Goal: Obtain resource: Download file/media

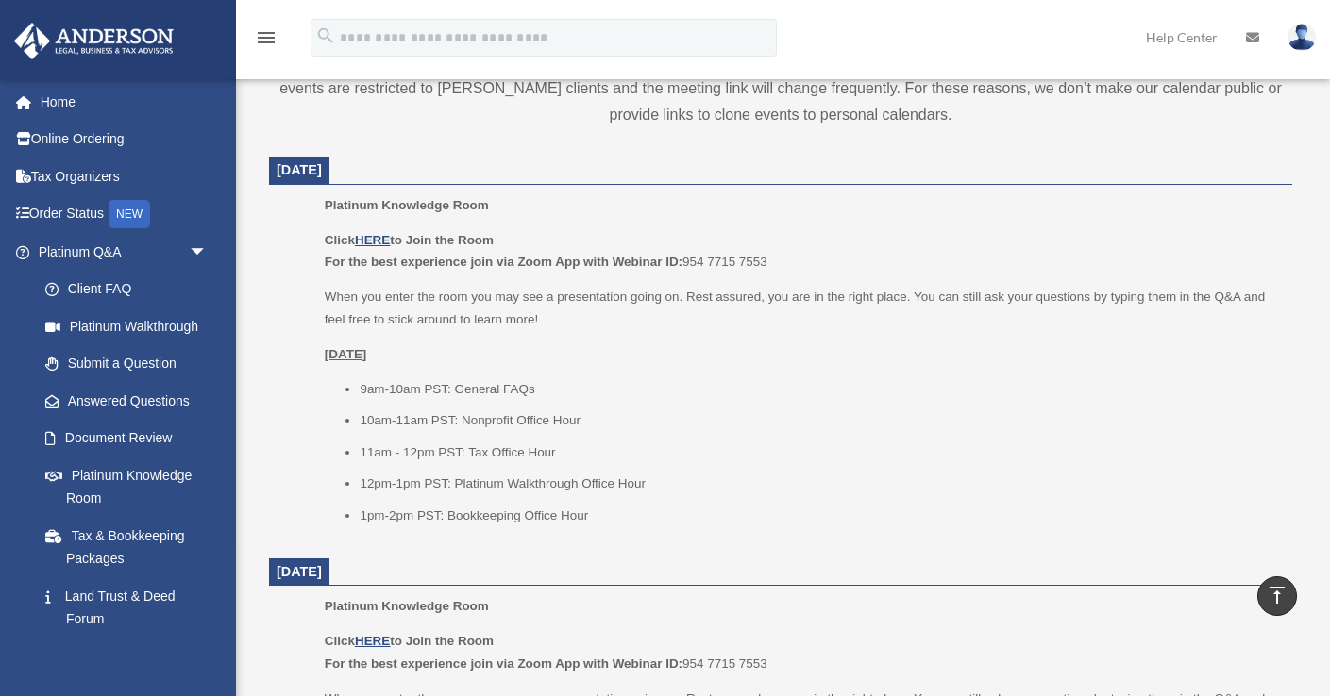
scroll to position [754, 0]
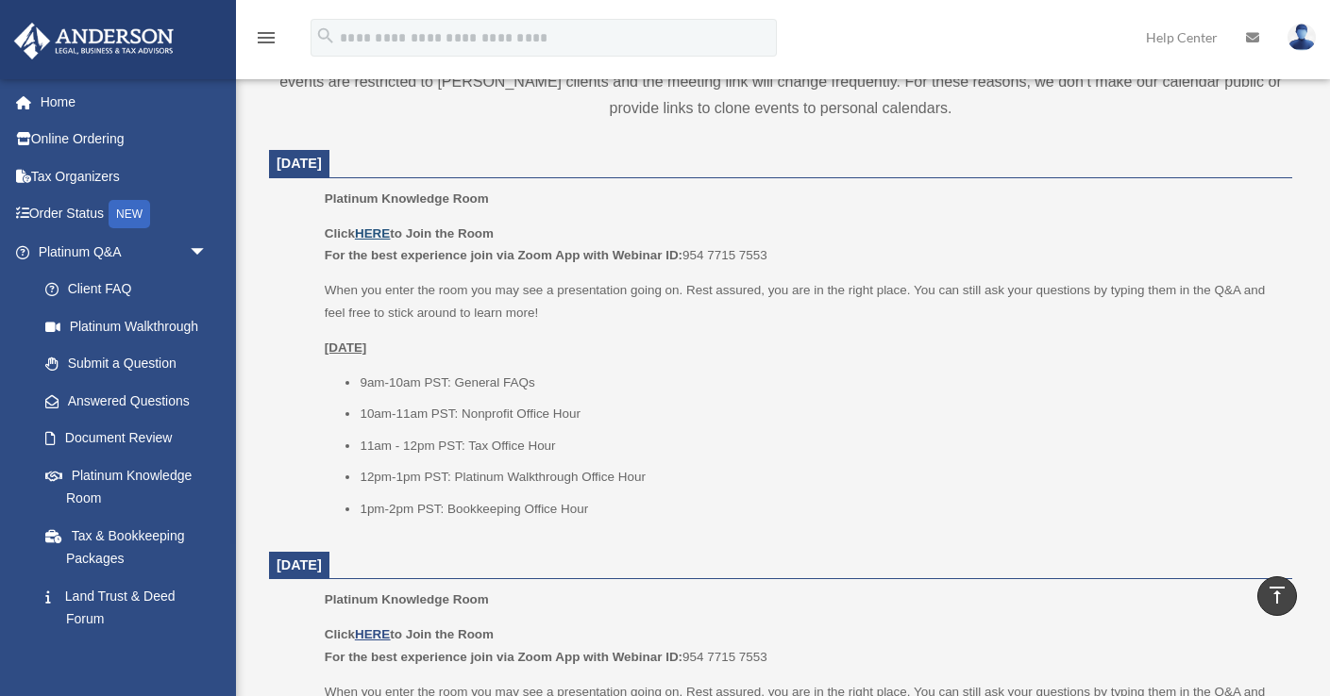
click at [378, 234] on u "HERE" at bounding box center [372, 234] width 35 height 14
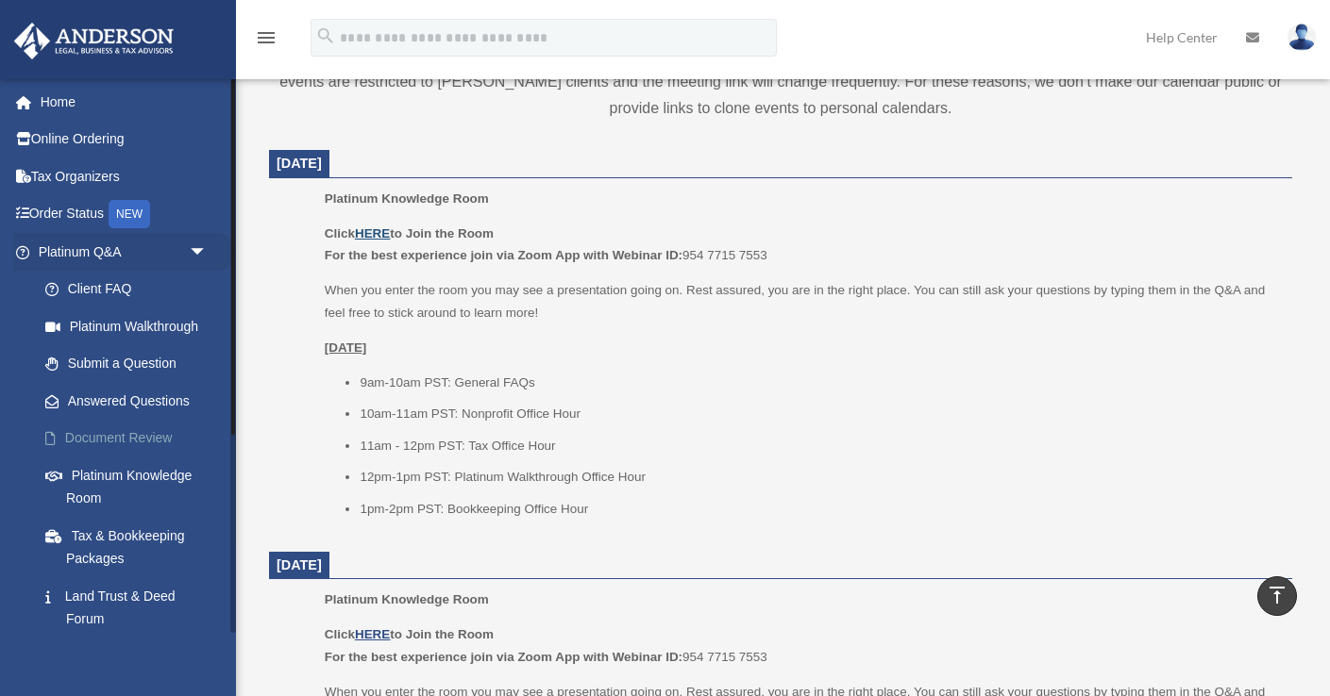
scroll to position [747, 0]
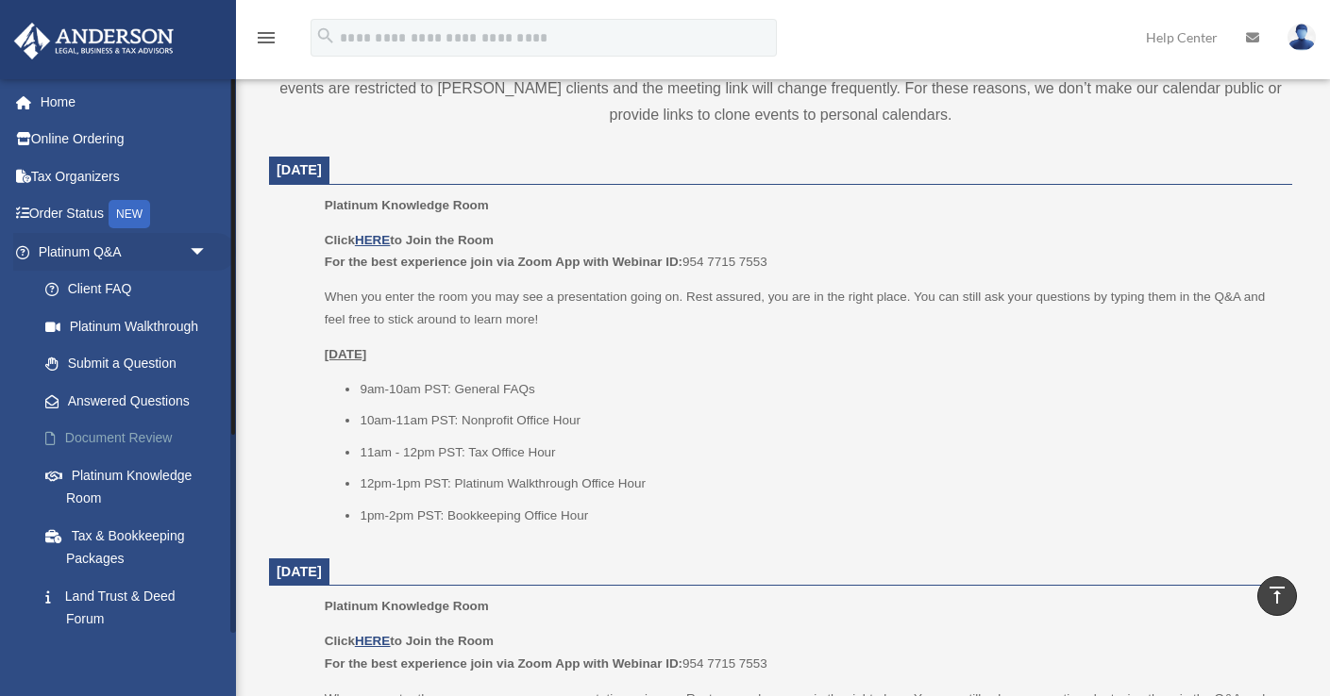
click at [127, 437] on link "Document Review" at bounding box center [131, 439] width 210 height 38
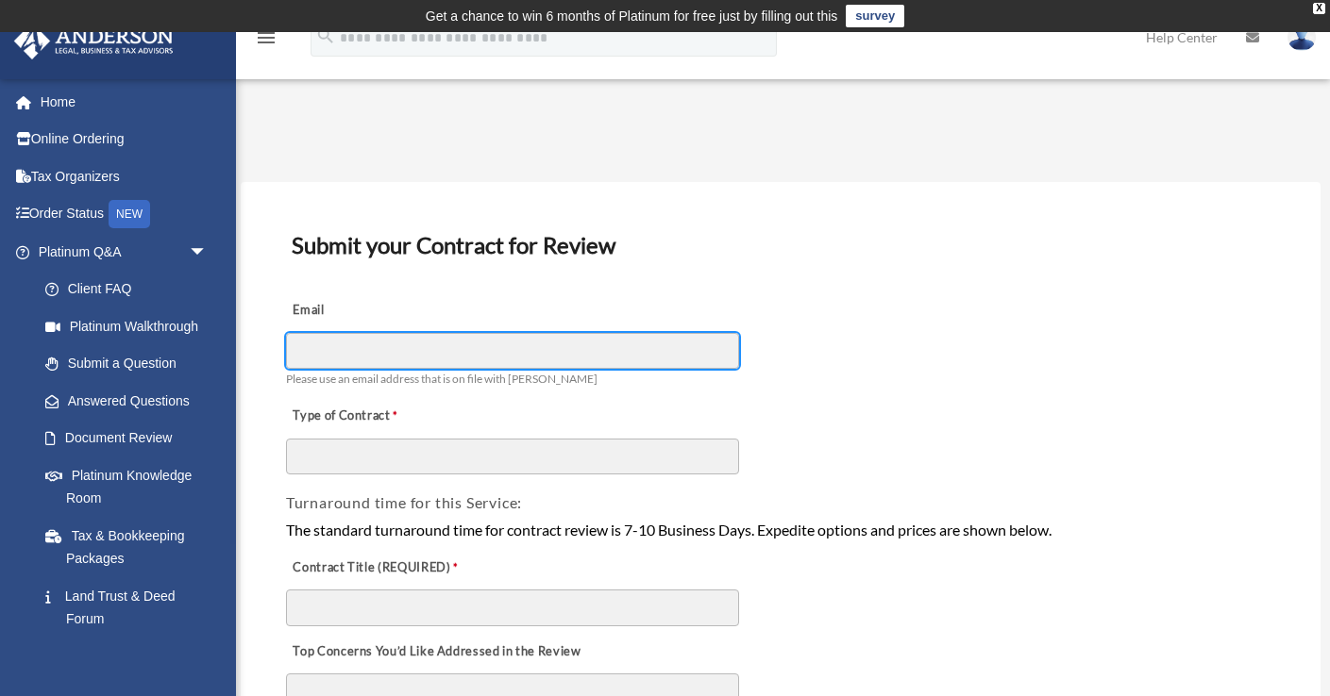
click at [478, 341] on input "Email" at bounding box center [512, 351] width 453 height 36
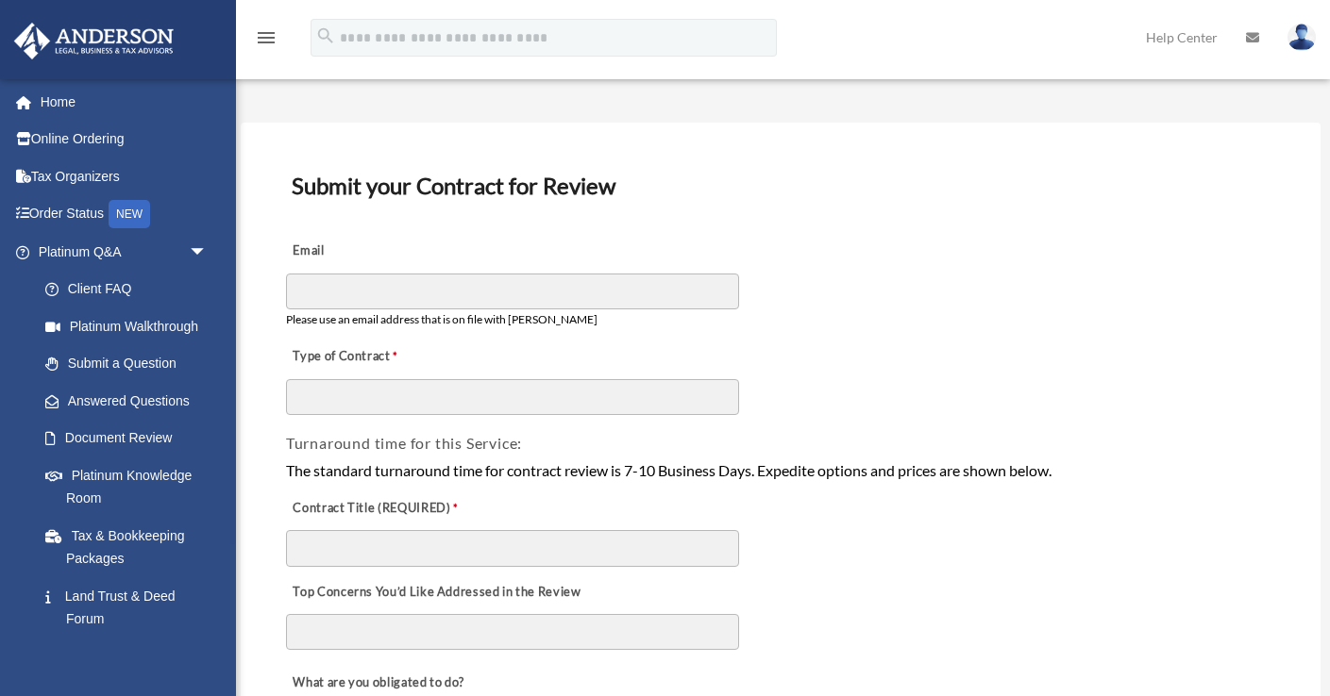
scroll to position [63, 0]
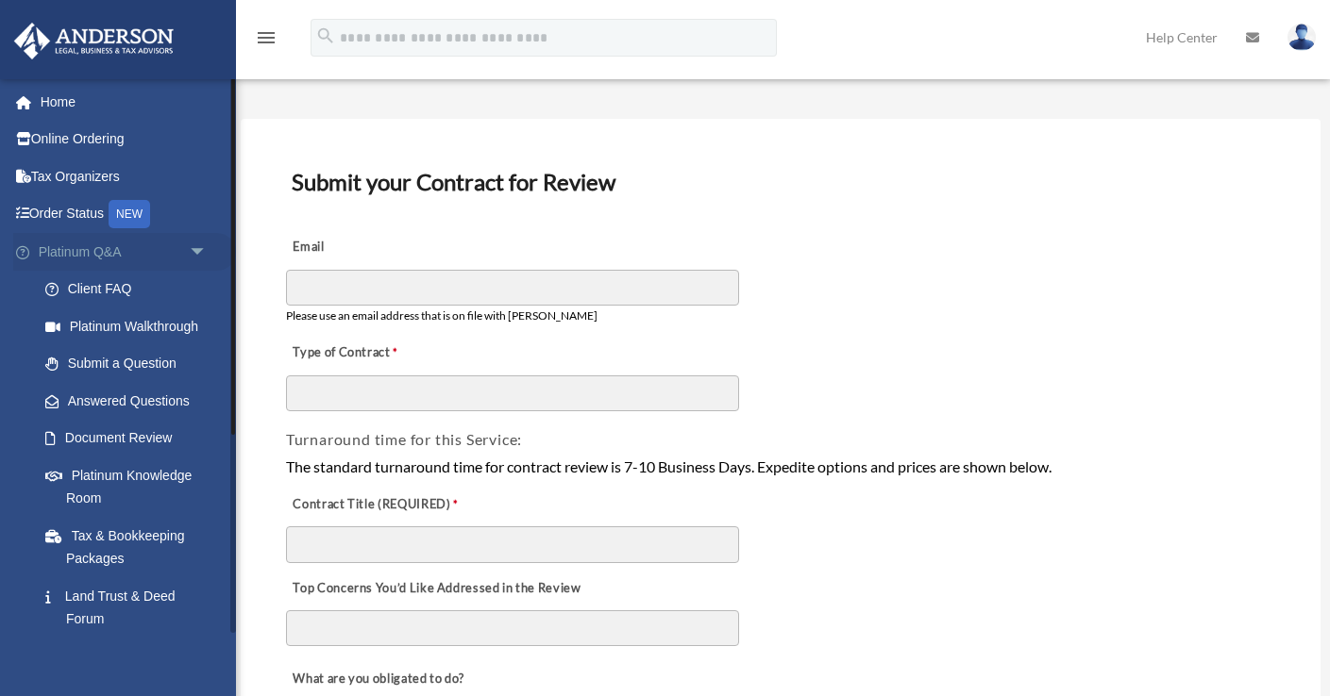
click at [96, 260] on link "Platinum Q&A arrow_drop_down" at bounding box center [124, 252] width 223 height 38
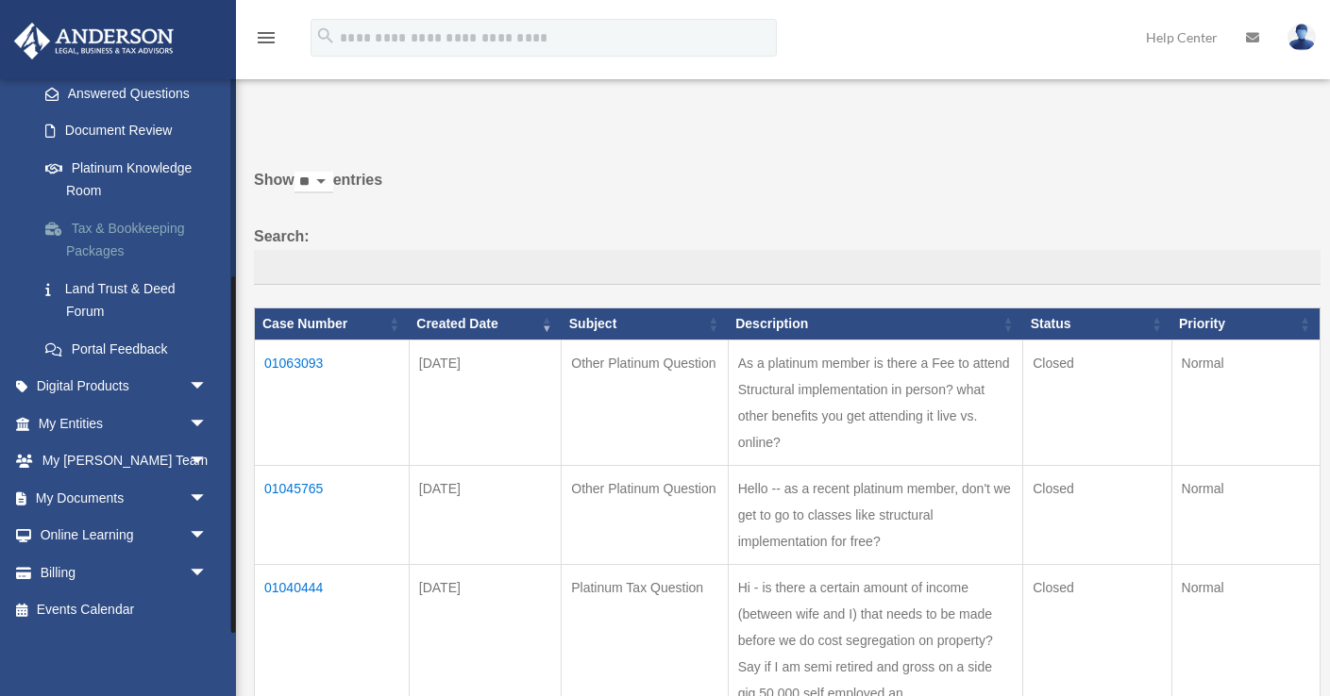
scroll to position [39, 0]
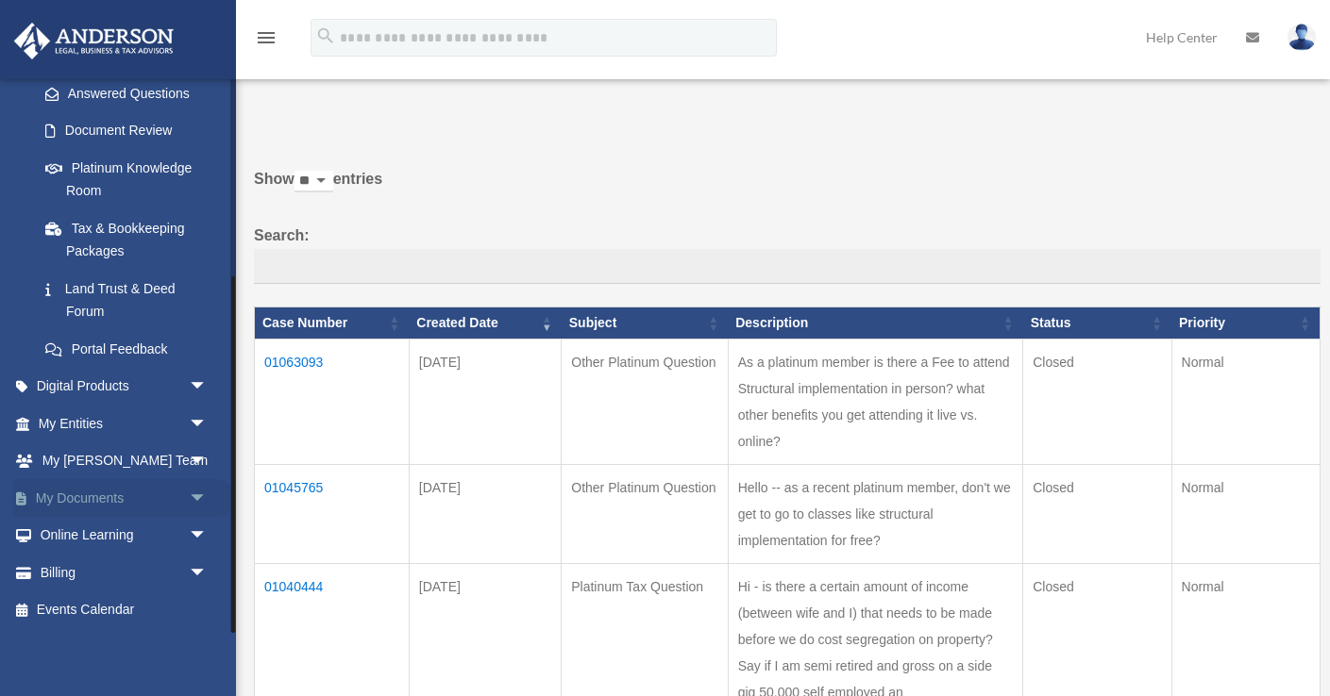
click at [158, 497] on link "My Documents arrow_drop_down" at bounding box center [124, 498] width 223 height 38
click at [195, 501] on span "arrow_drop_down" at bounding box center [208, 498] width 38 height 39
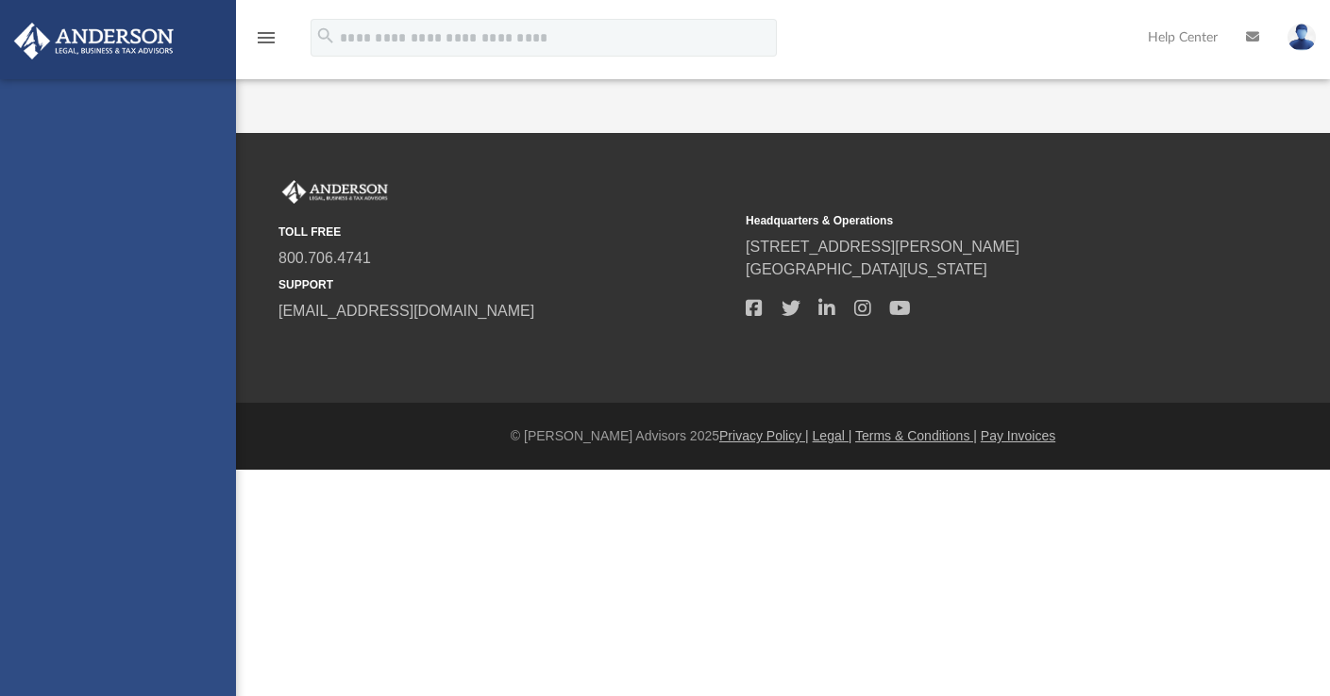
click at [153, 550] on div "[EMAIL_ADDRESS][DOMAIN_NAME] Sign Out [EMAIL_ADDRESS][DOMAIN_NAME] Home Online …" at bounding box center [118, 427] width 236 height 696
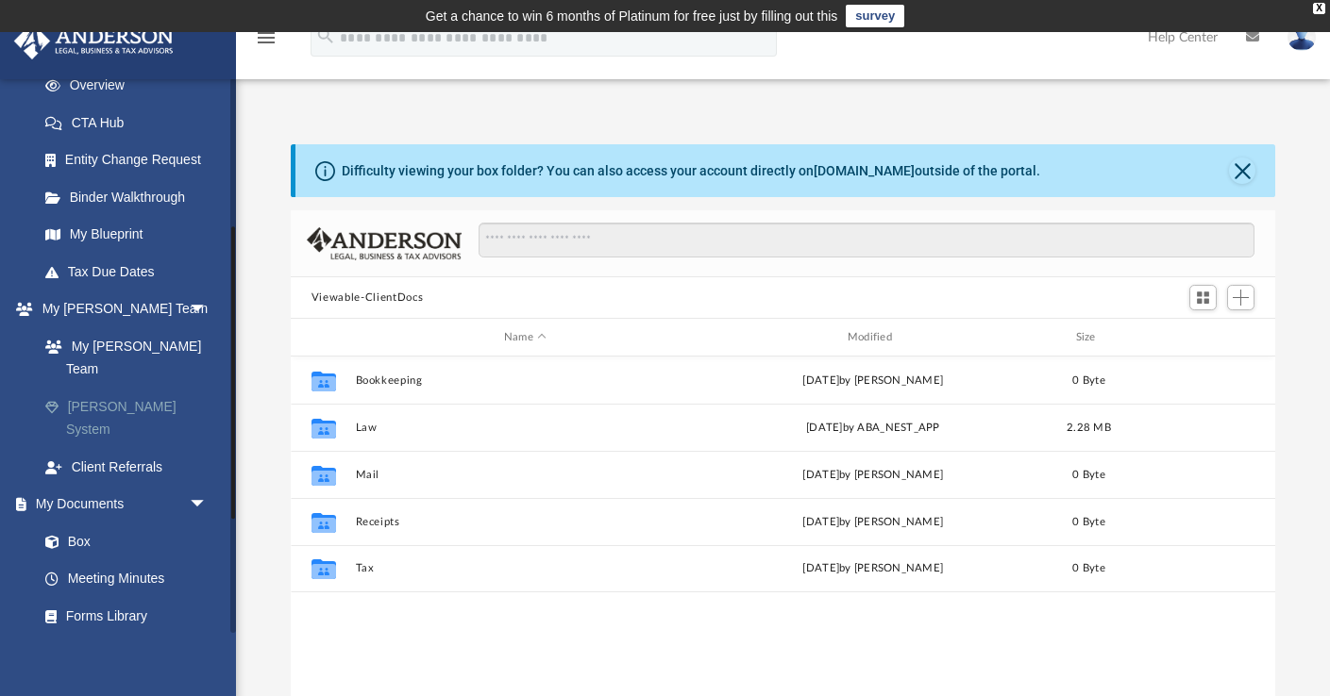
scroll to position [302, 0]
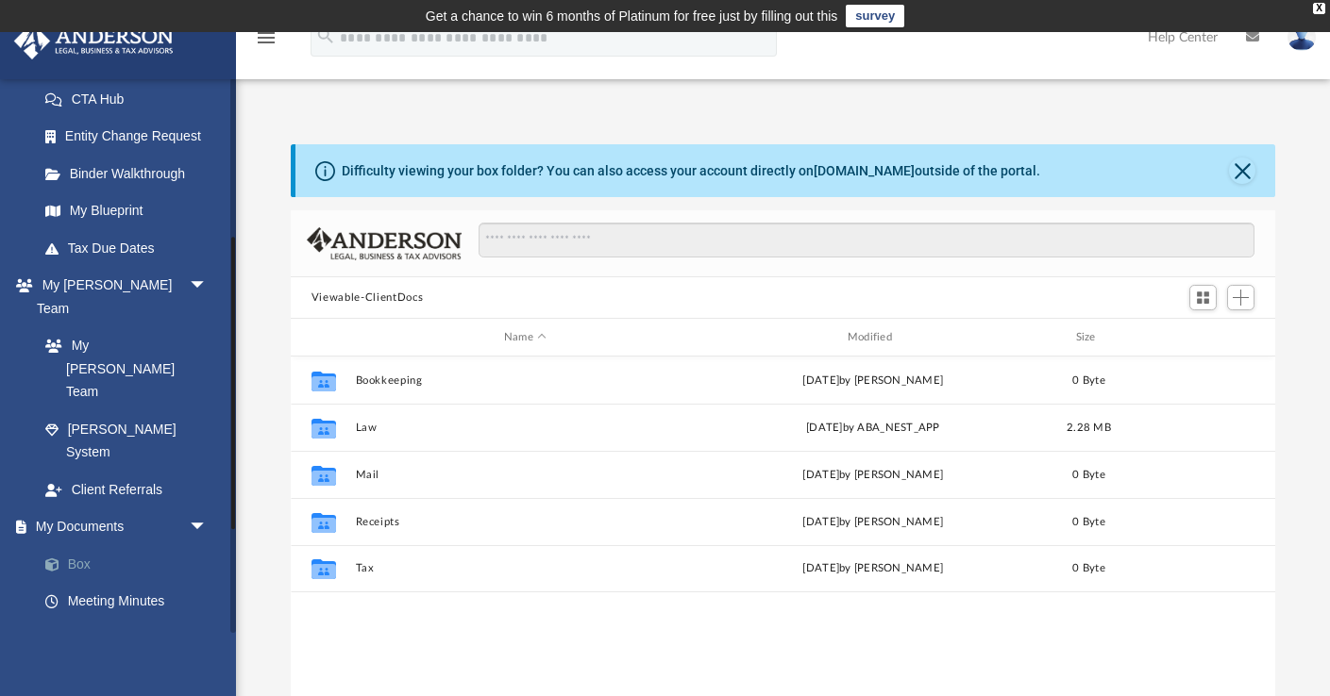
click at [90, 545] on link "Box" at bounding box center [131, 564] width 210 height 38
click at [56, 559] on span at bounding box center [62, 565] width 12 height 13
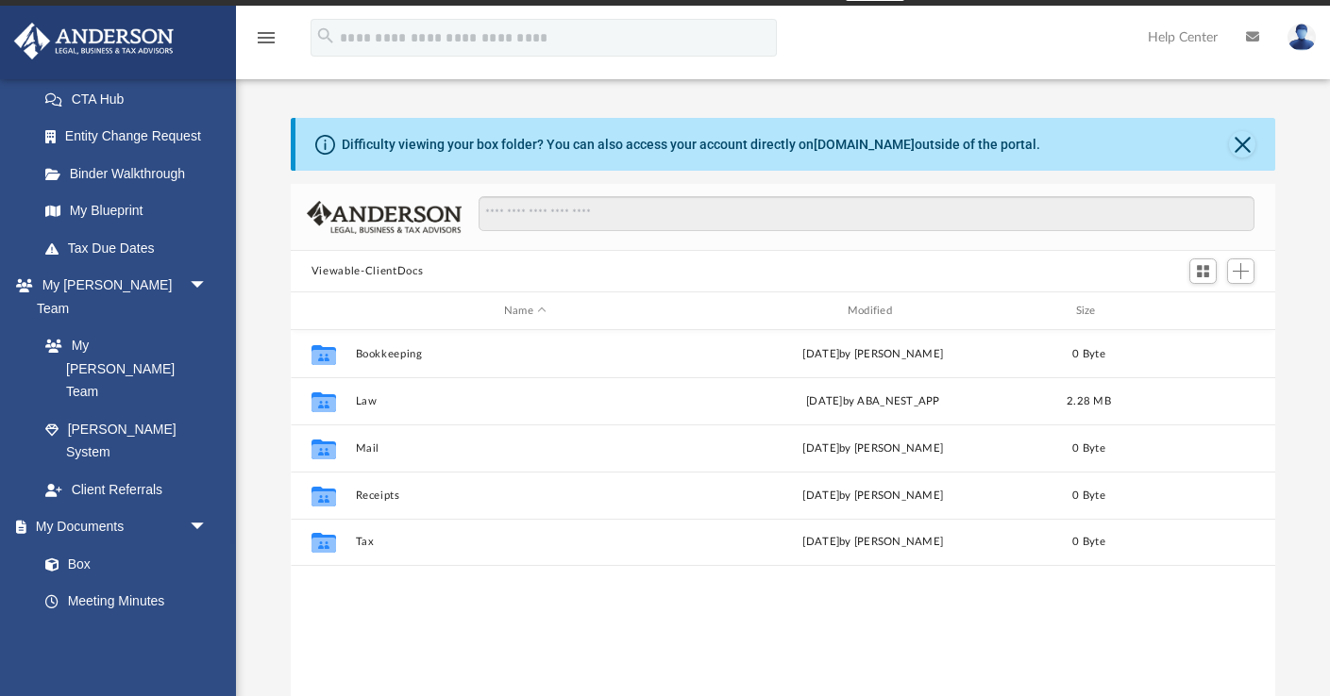
scroll to position [31, 0]
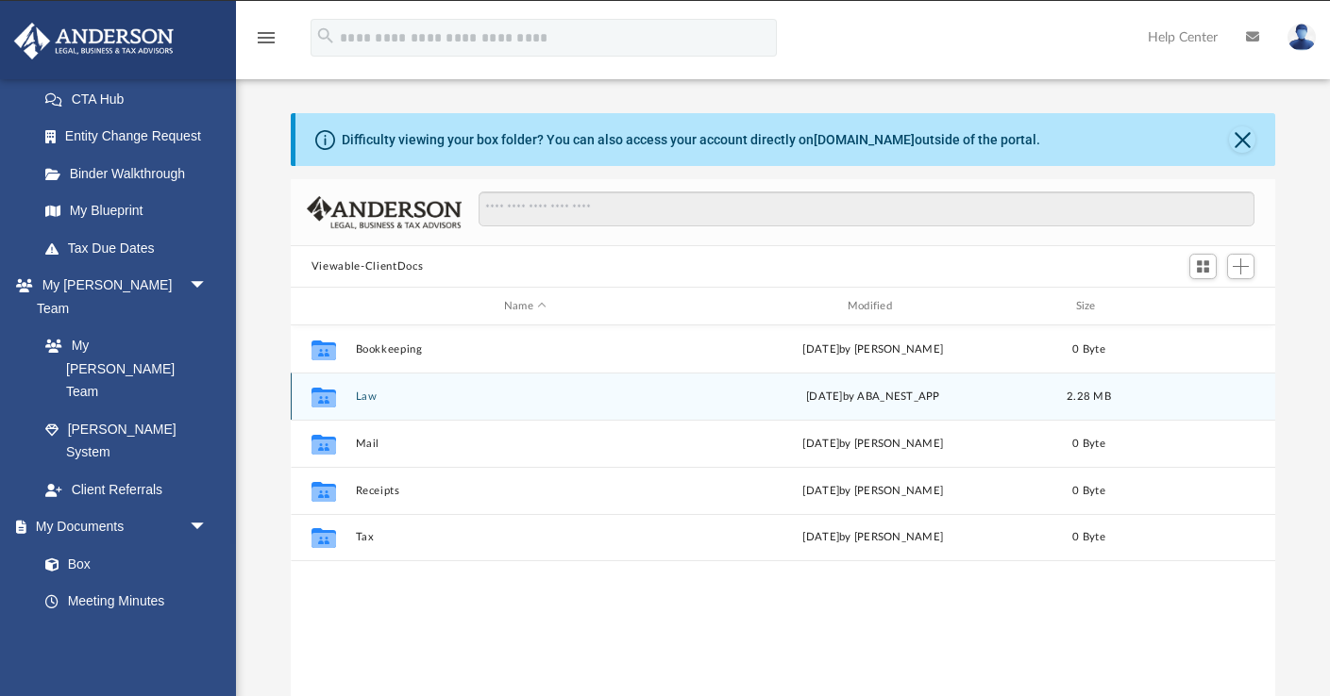
click at [328, 394] on icon "grid" at bounding box center [323, 399] width 25 height 15
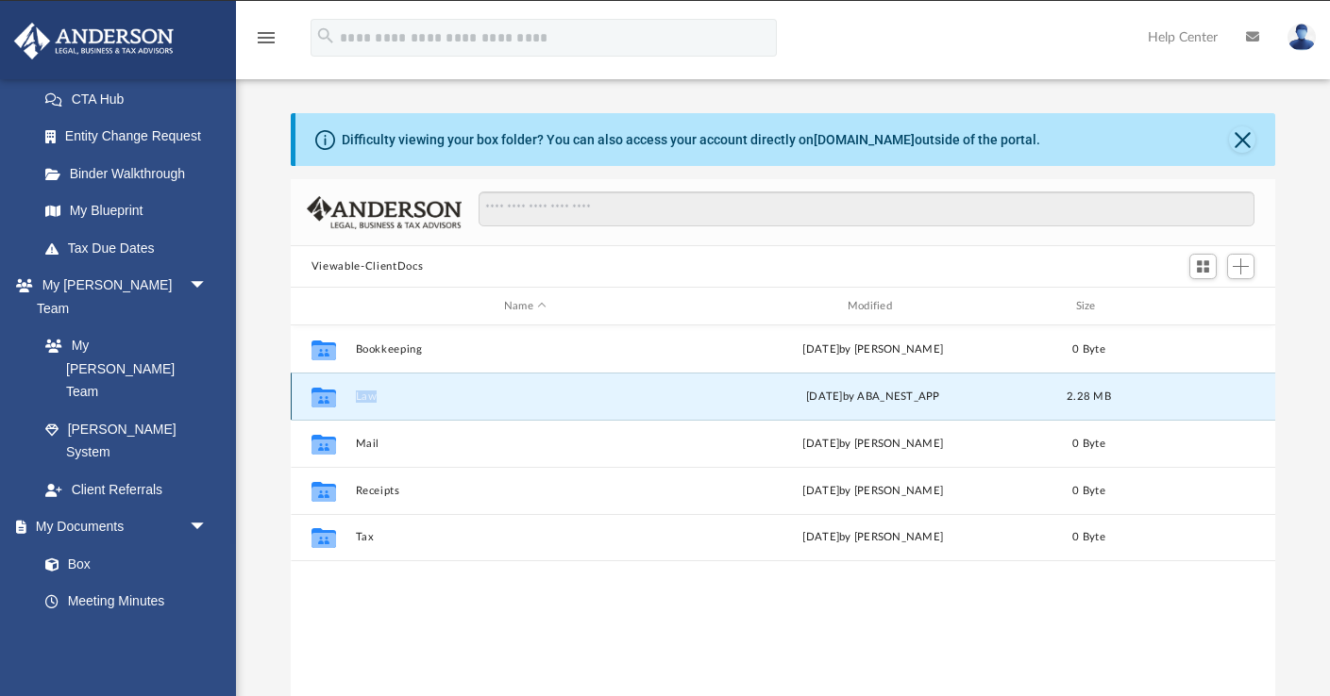
click at [328, 394] on icon "grid" at bounding box center [323, 399] width 25 height 15
click at [482, 405] on div "Collaborated Folder Law Thu Jul 24 2025 by ABA_NEST_APP 2.28 MB" at bounding box center [783, 396] width 984 height 47
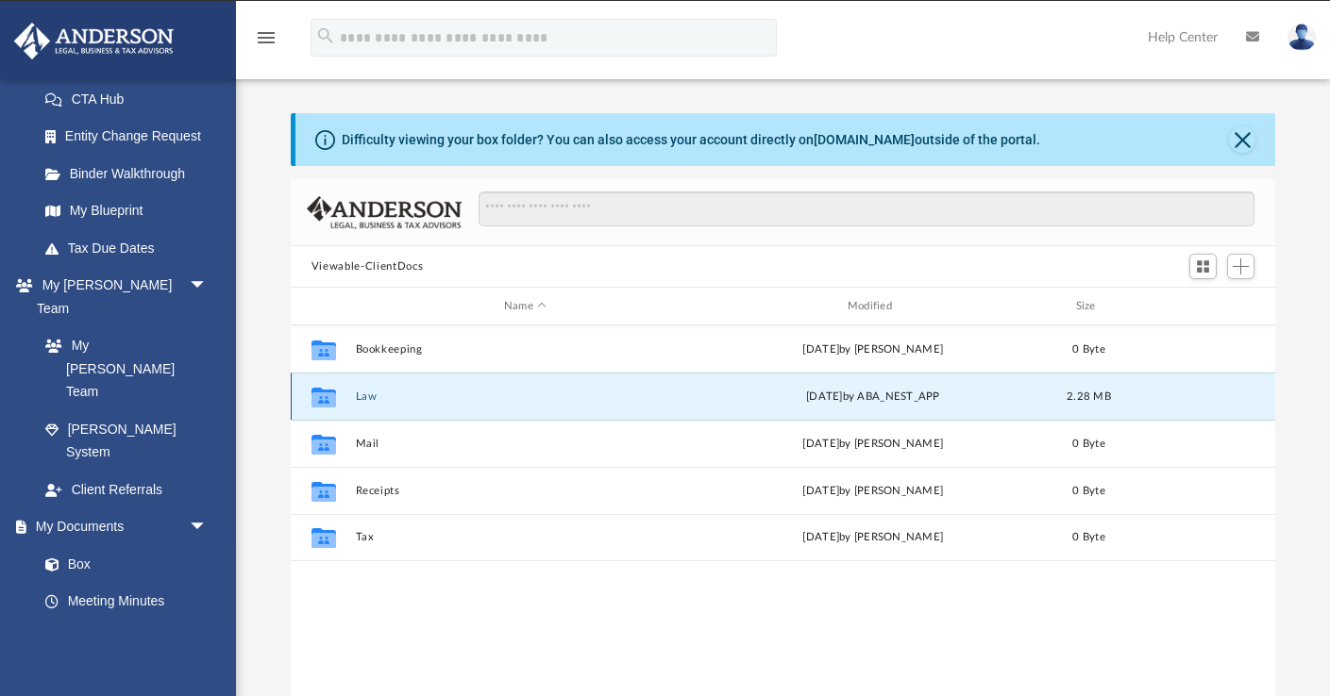
click at [317, 400] on icon "grid" at bounding box center [323, 399] width 25 height 15
click at [365, 398] on button "Law" at bounding box center [525, 397] width 340 height 12
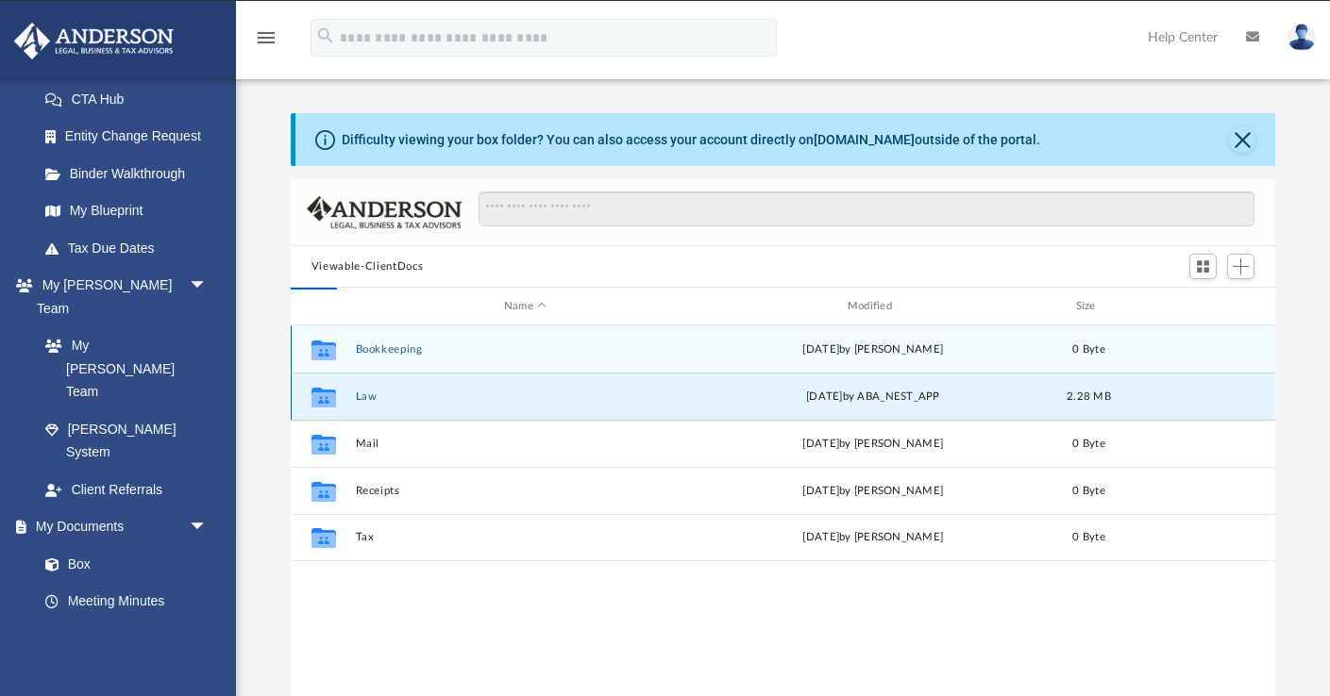
click at [365, 397] on button "Law" at bounding box center [525, 397] width 340 height 12
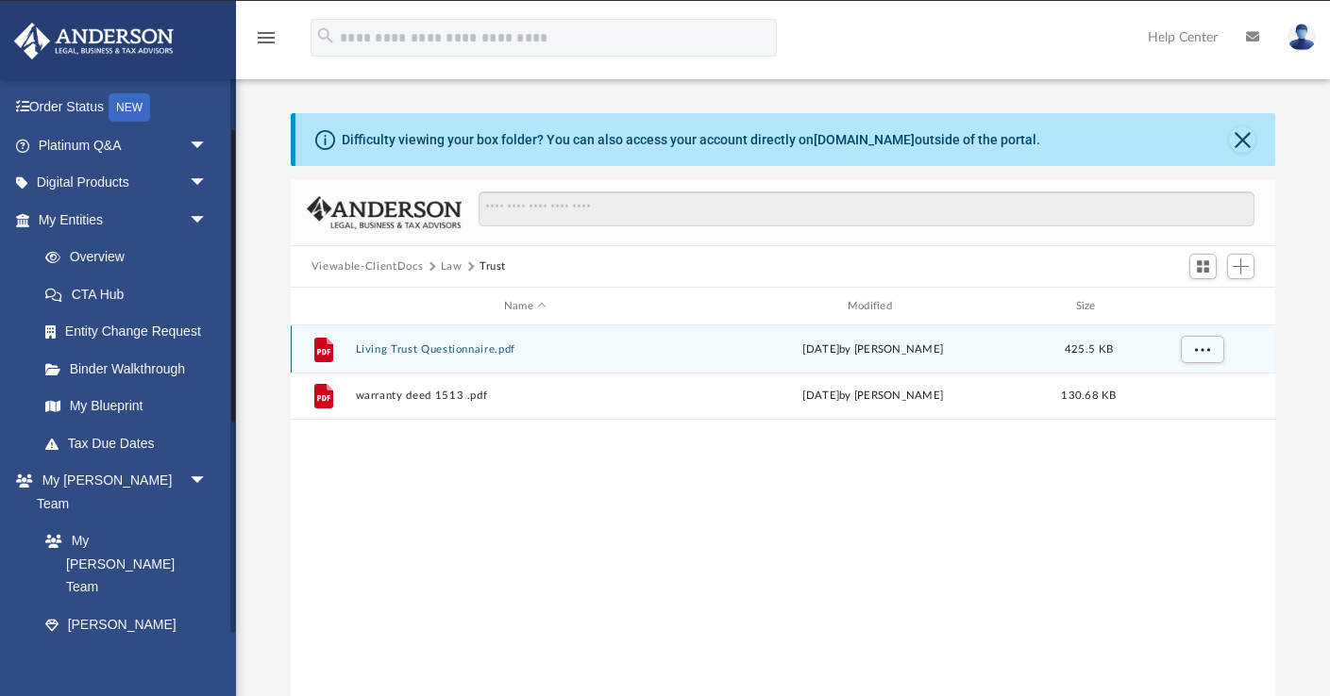
scroll to position [97, 0]
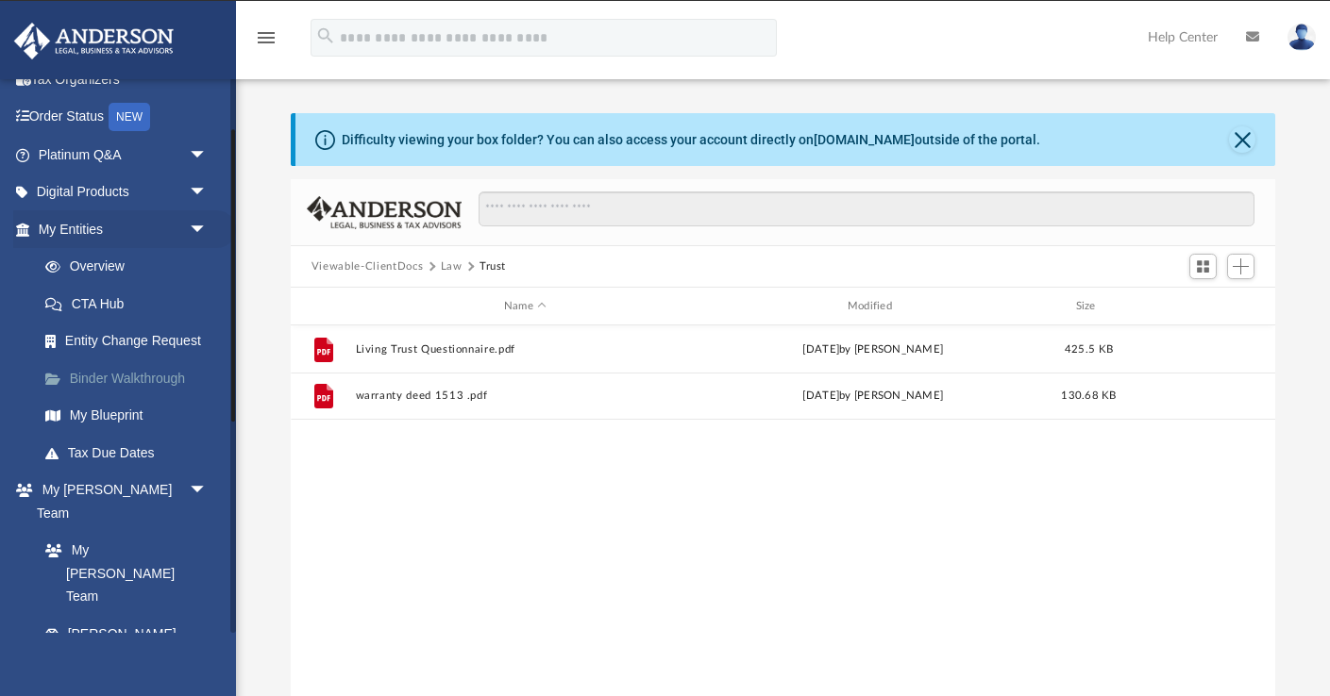
click at [135, 377] on link "Binder Walkthrough" at bounding box center [131, 379] width 210 height 38
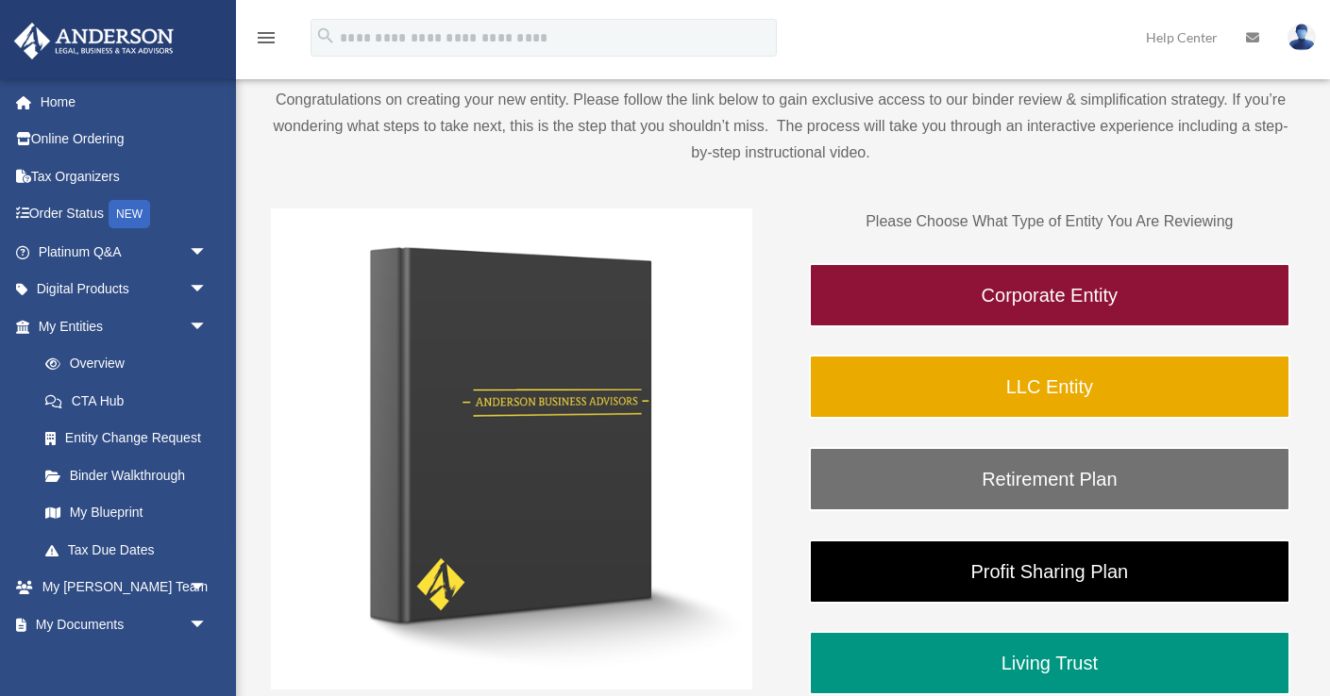
scroll to position [181, 0]
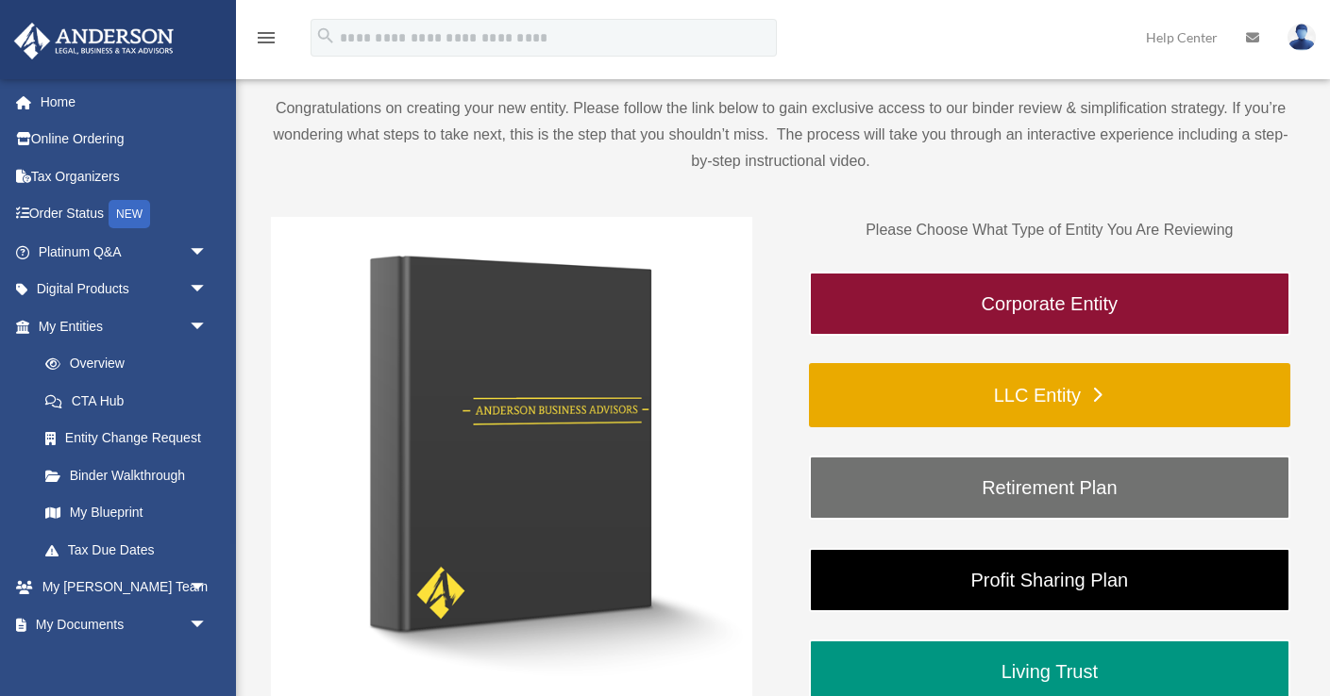
click at [997, 387] on link "LLC Entity" at bounding box center [1049, 395] width 481 height 64
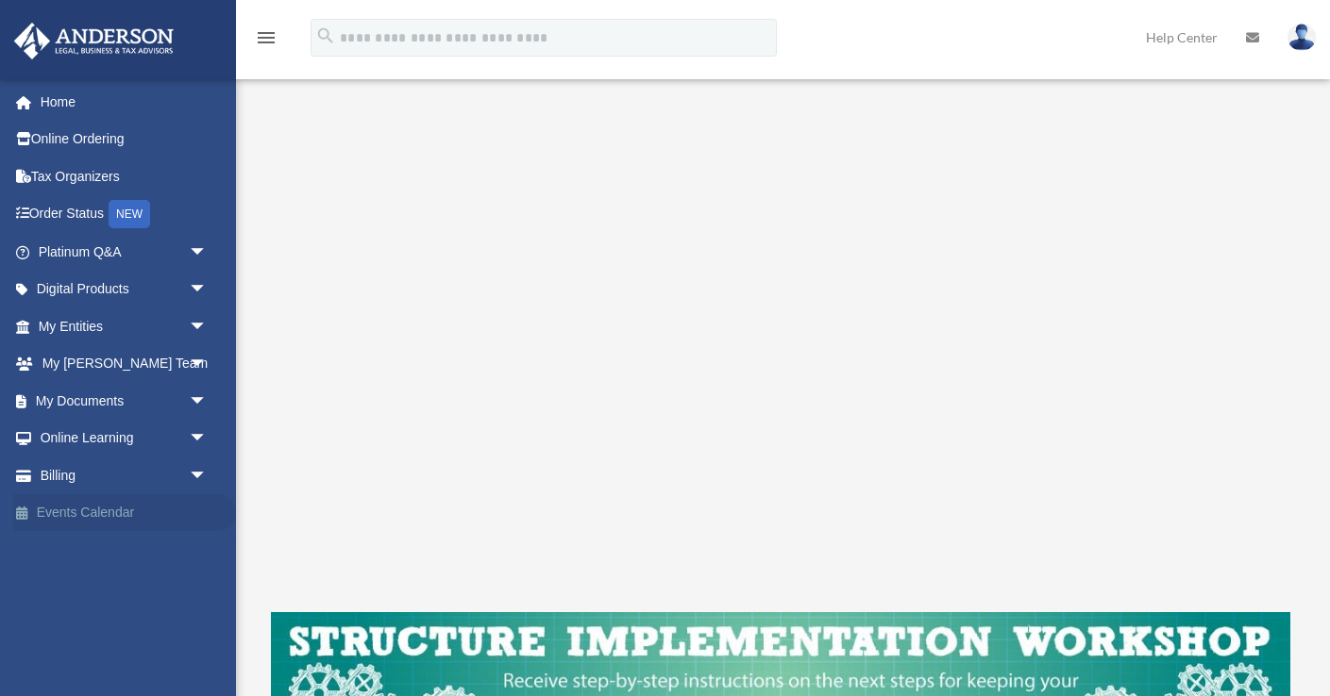
scroll to position [344, 0]
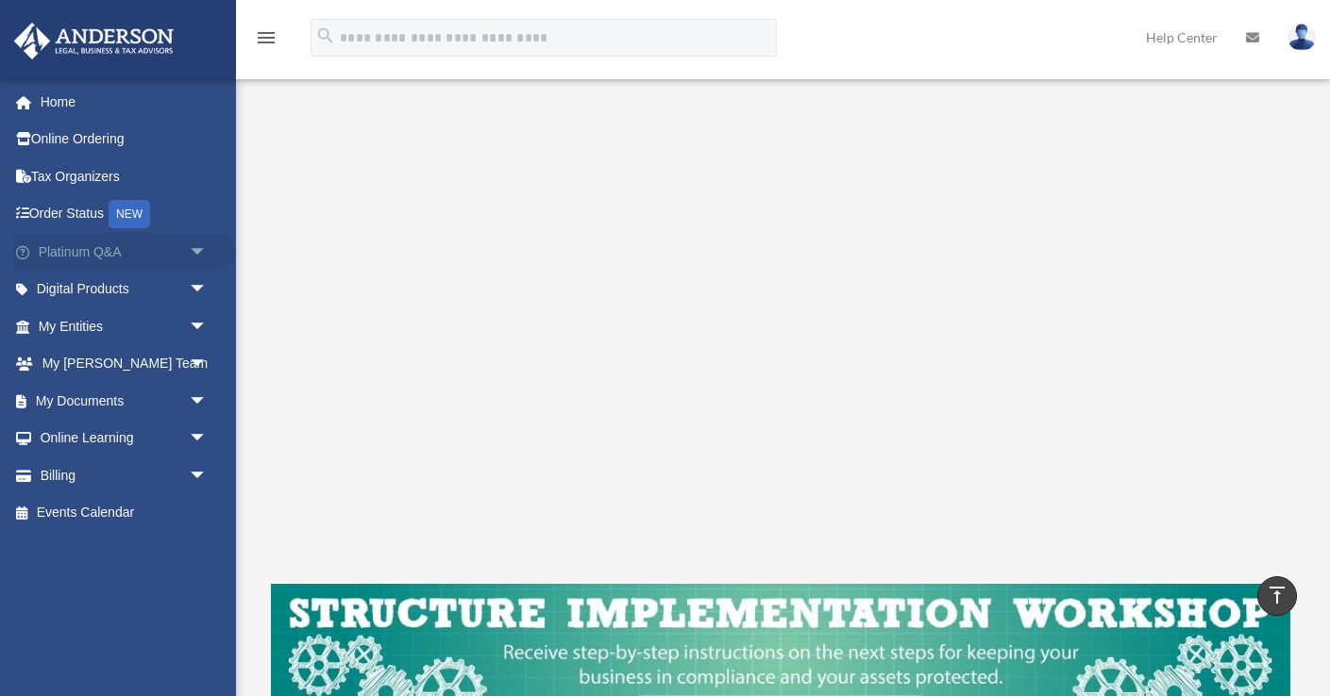
click at [173, 253] on link "Platinum Q&A arrow_drop_down" at bounding box center [124, 252] width 223 height 38
click at [193, 289] on span "arrow_drop_down" at bounding box center [208, 290] width 38 height 39
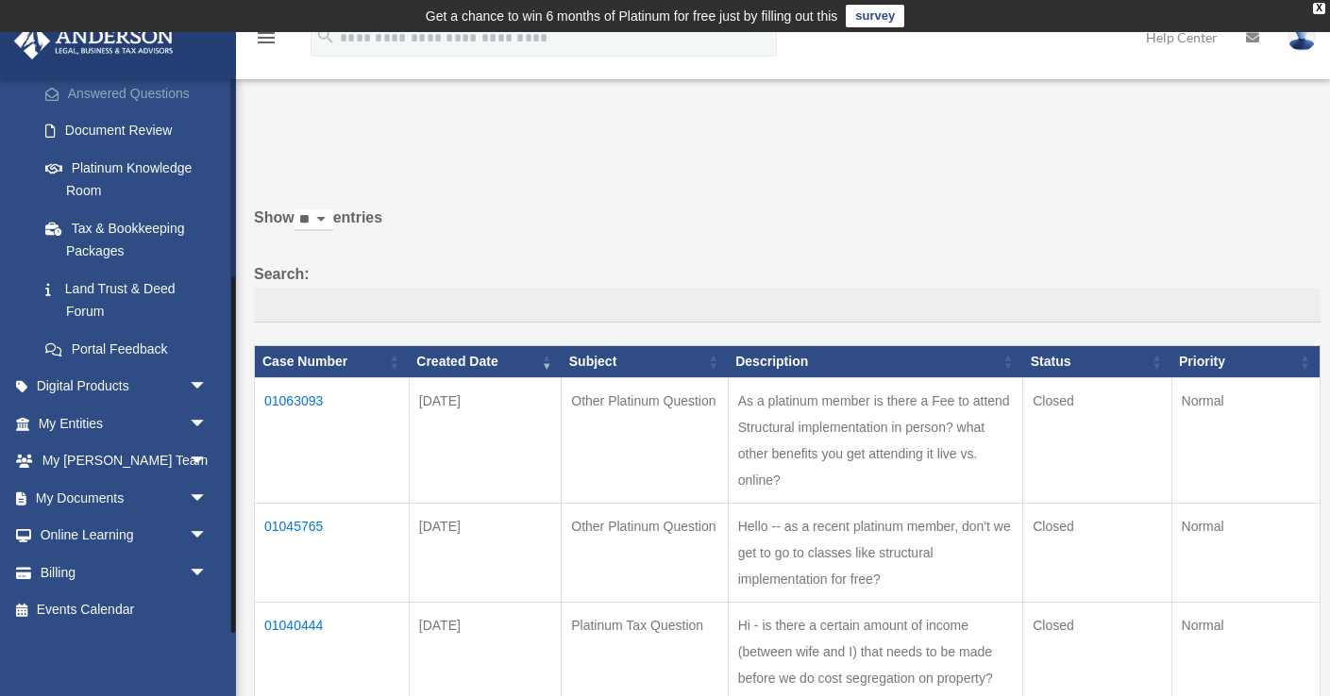
scroll to position [17, 0]
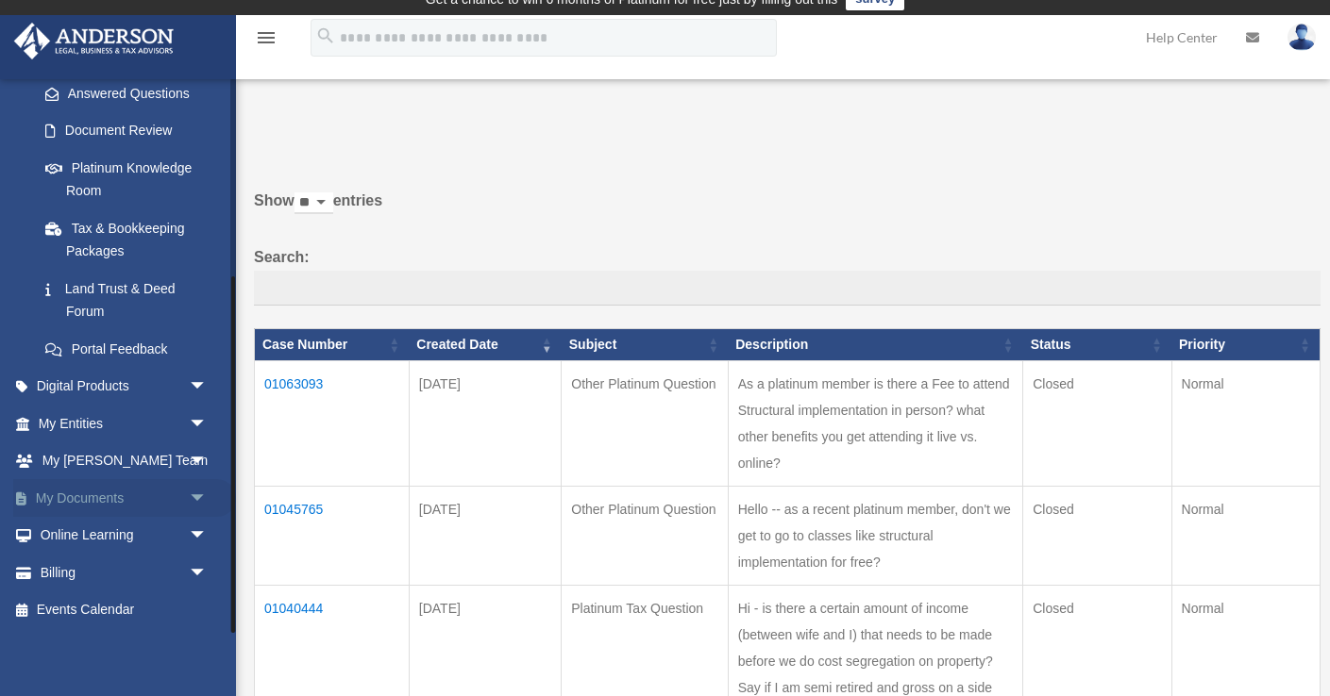
click at [191, 497] on span "arrow_drop_down" at bounding box center [208, 498] width 38 height 39
click at [85, 533] on link "Box" at bounding box center [131, 536] width 210 height 38
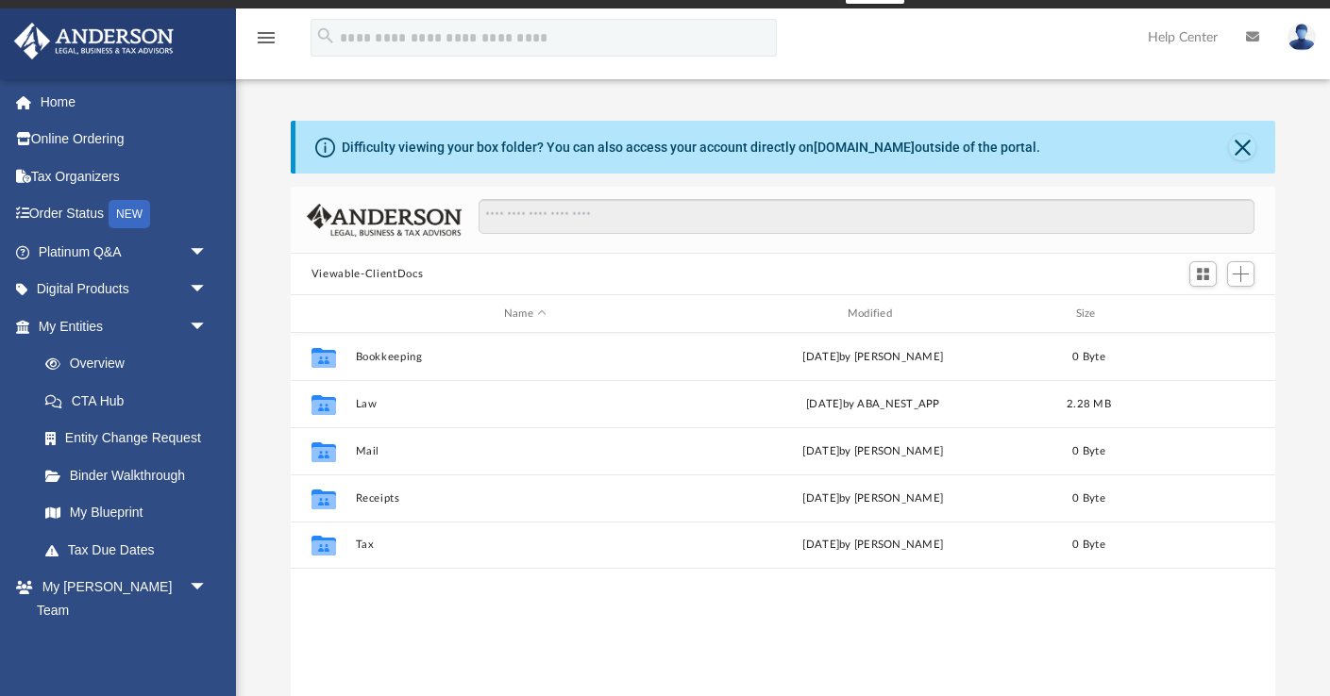
scroll to position [32, 0]
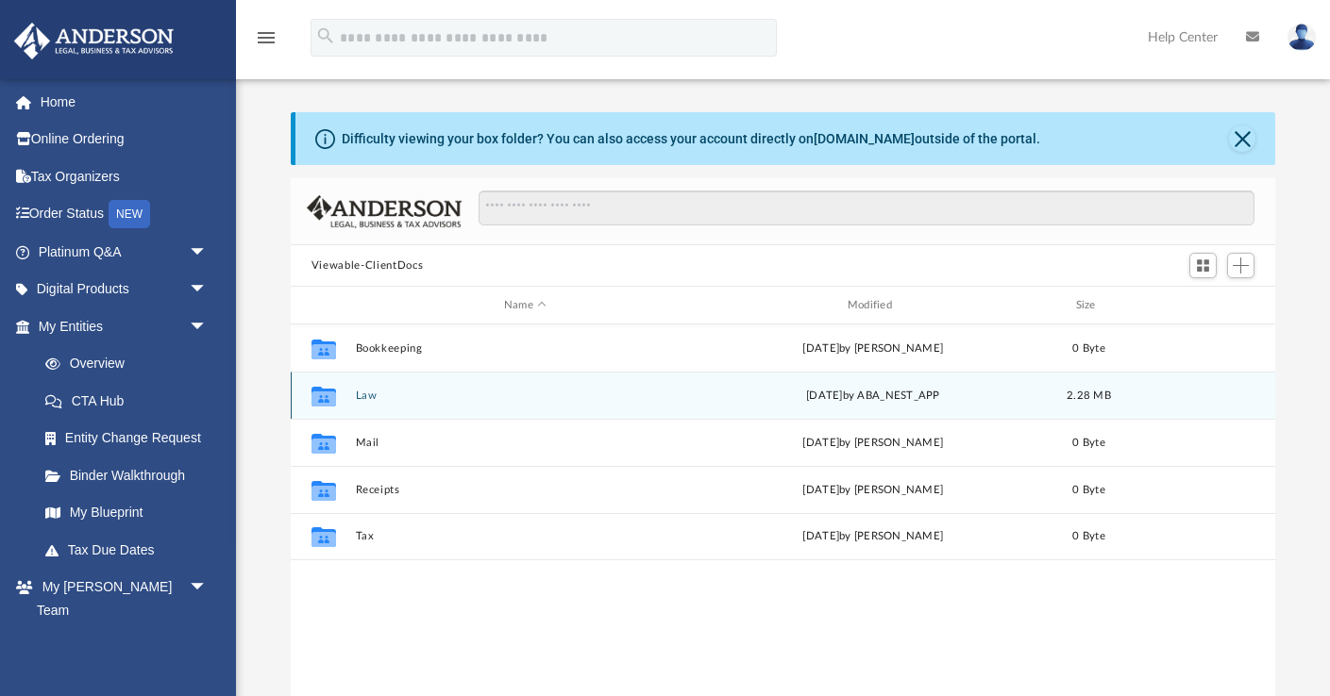
click at [330, 394] on icon "grid" at bounding box center [323, 398] width 25 height 15
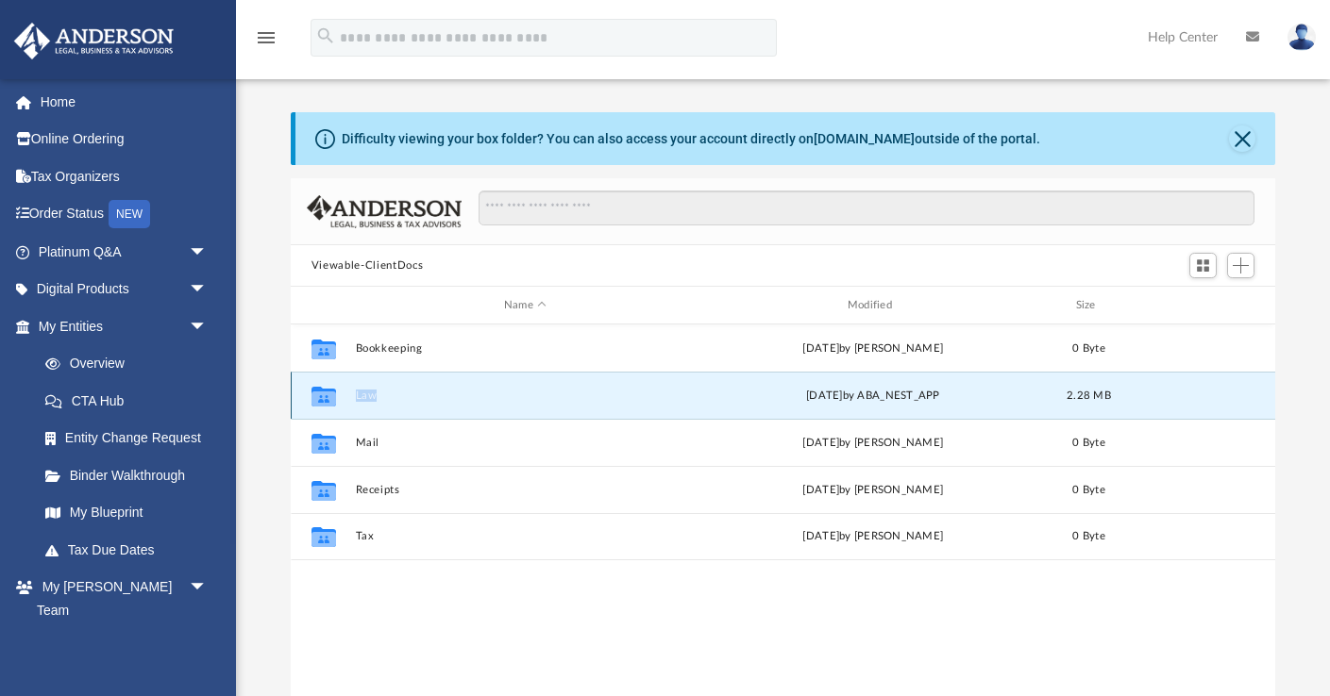
click at [330, 394] on icon "grid" at bounding box center [323, 398] width 25 height 15
click at [362, 395] on button "Law" at bounding box center [525, 396] width 340 height 12
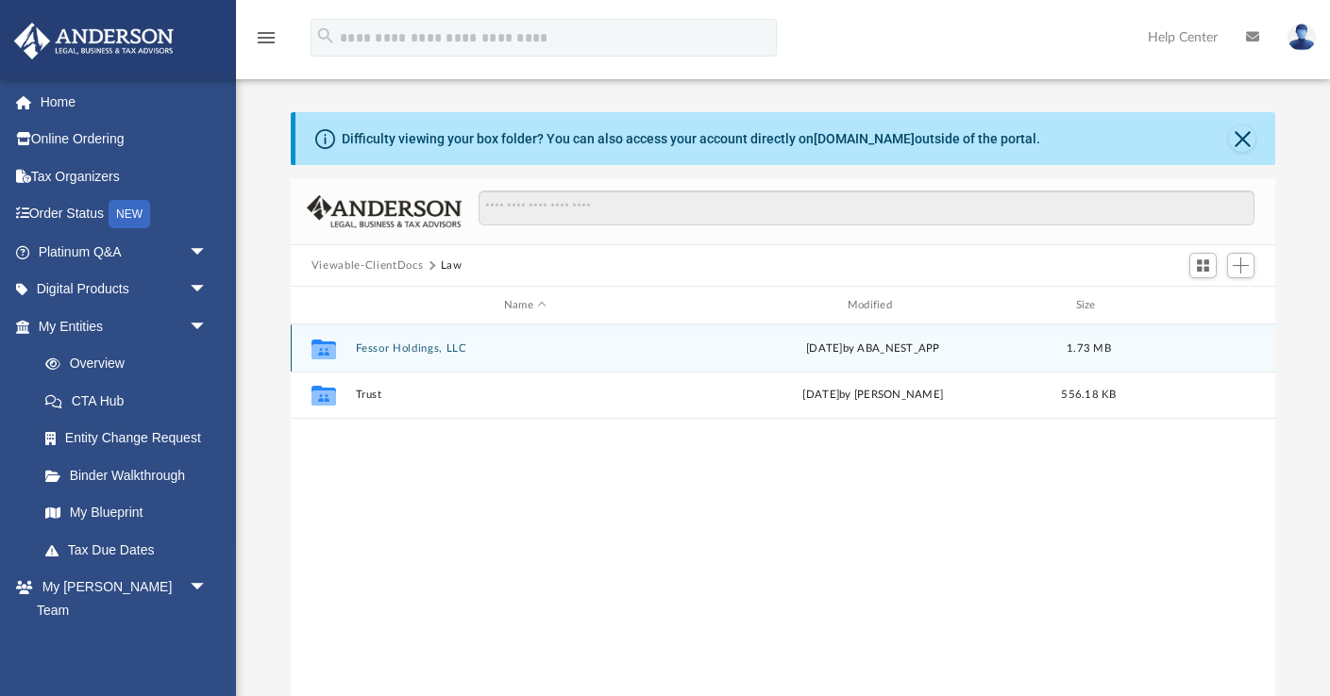
click at [329, 344] on icon "grid" at bounding box center [323, 351] width 25 height 15
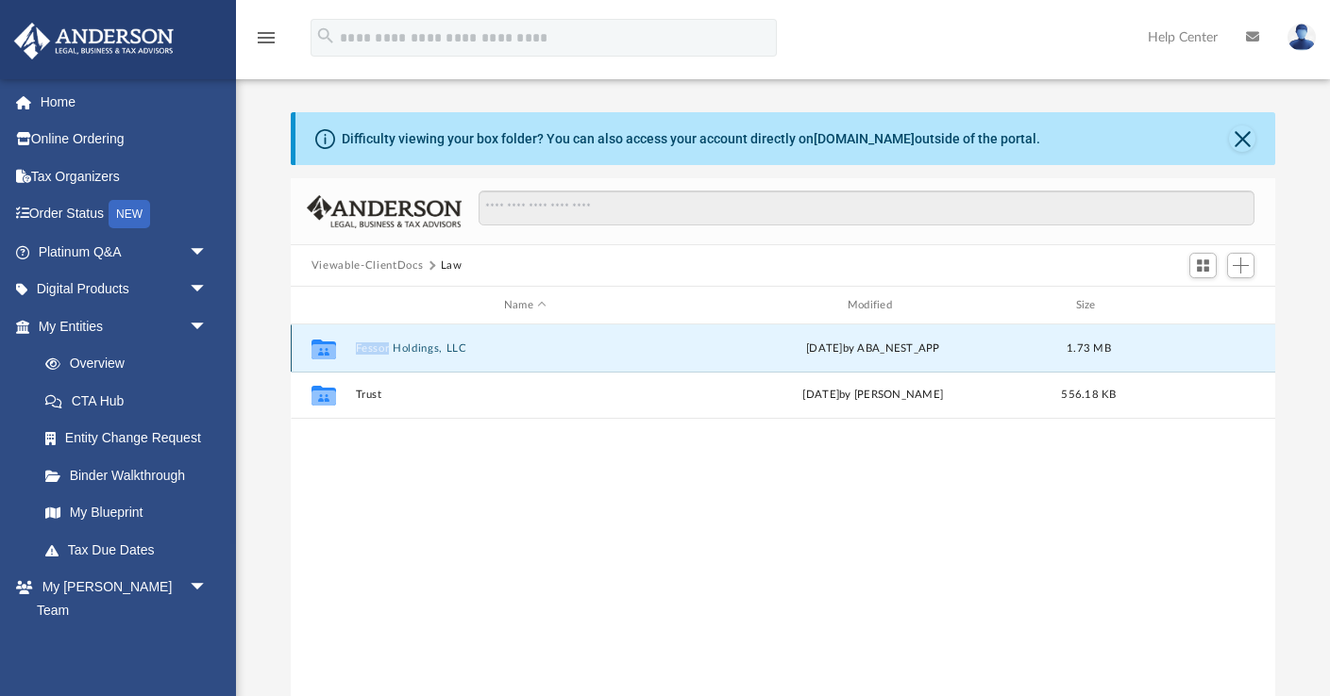
click at [329, 344] on icon "grid" at bounding box center [323, 351] width 25 height 15
click at [384, 353] on button "Fessor Holdings, LLC" at bounding box center [525, 349] width 340 height 12
click at [379, 344] on button "Initial Docs" at bounding box center [525, 349] width 340 height 12
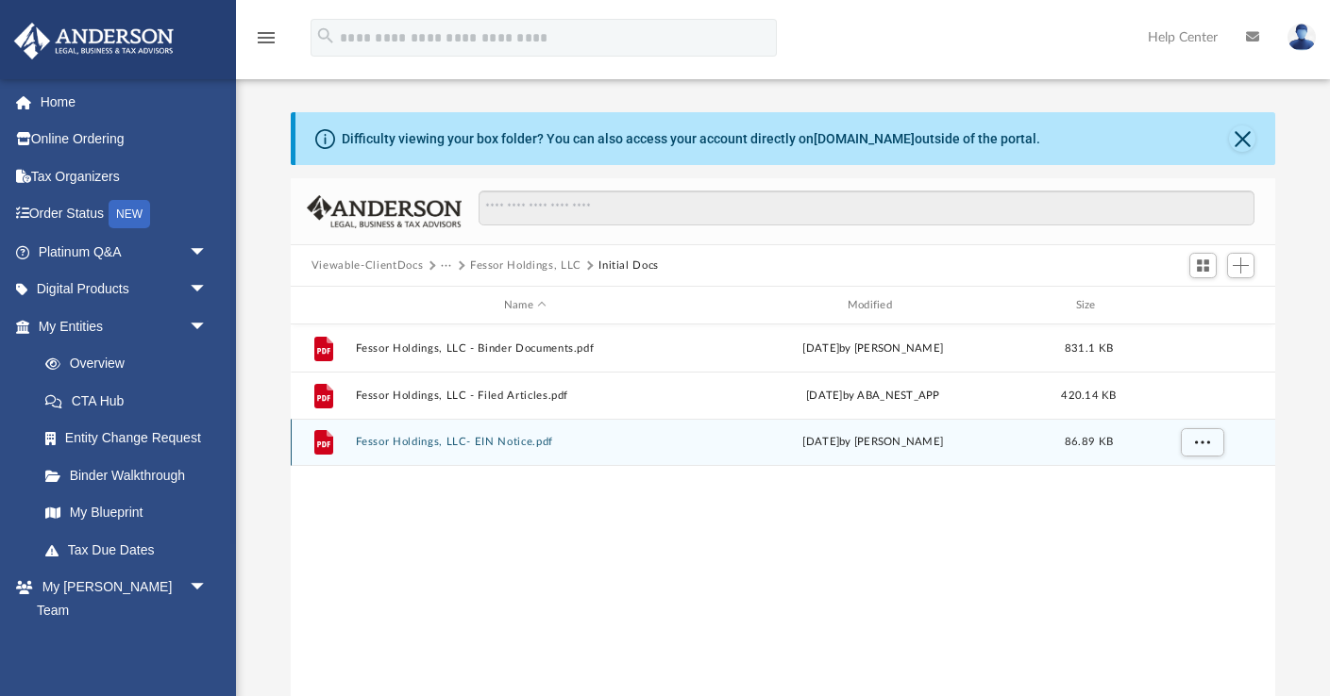
click at [541, 446] on button "Fessor Holdings, LLC- EIN Notice.pdf" at bounding box center [525, 442] width 340 height 12
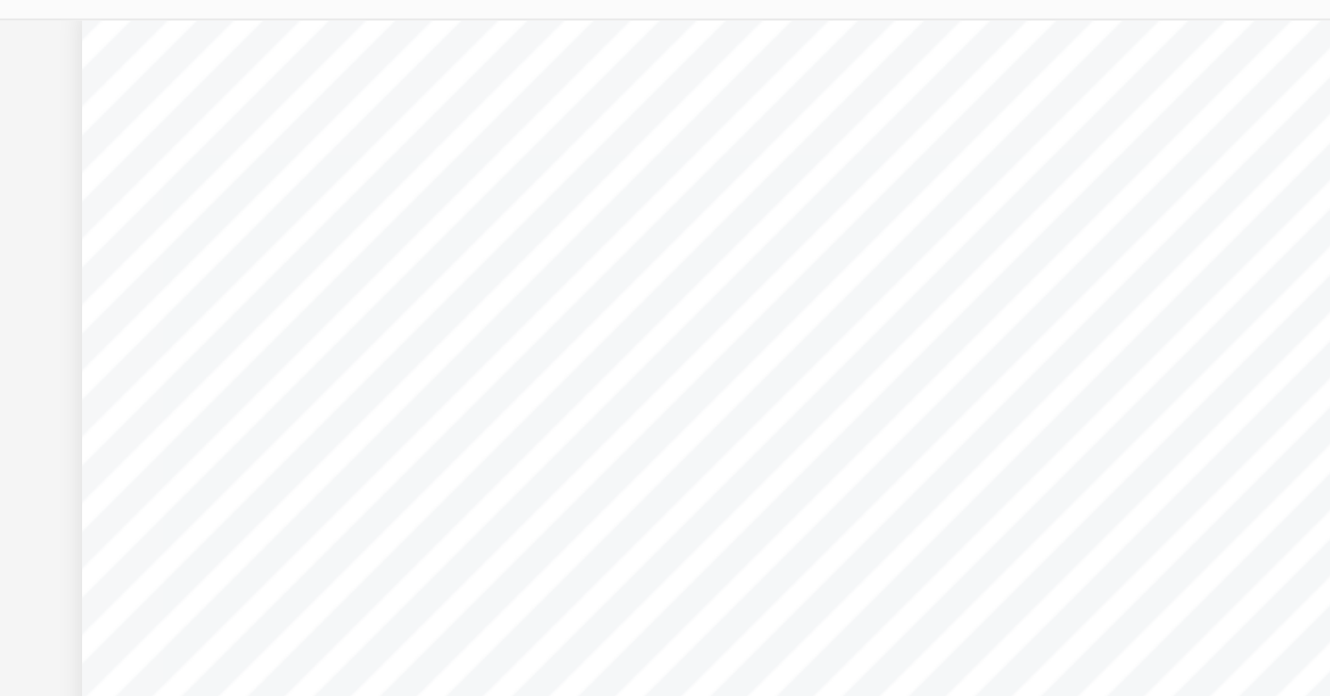
scroll to position [0, 0]
click at [597, 335] on div "Page 1" at bounding box center [783, 465] width 624 height 482
click at [716, 261] on div "Page 1" at bounding box center [783, 465] width 624 height 482
click at [463, 251] on div "Document Viewer" at bounding box center [783, 465] width 984 height 511
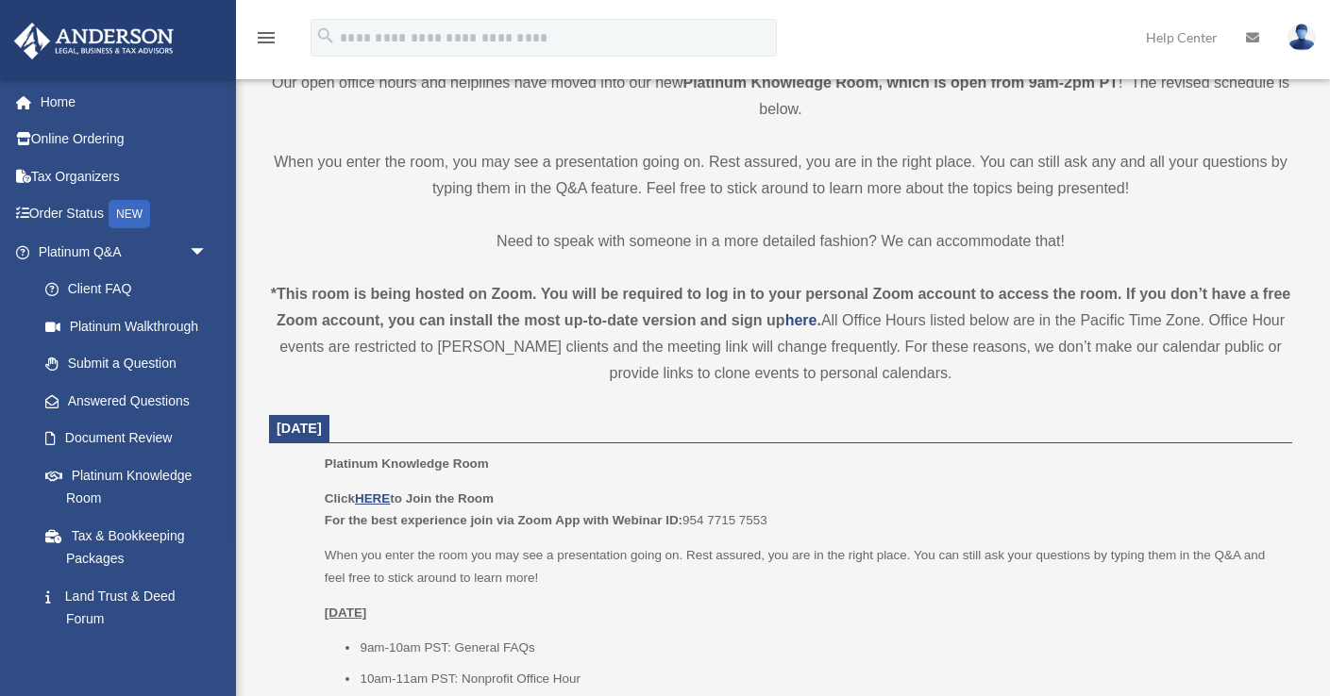
scroll to position [490, 0]
